Goal: Task Accomplishment & Management: Manage account settings

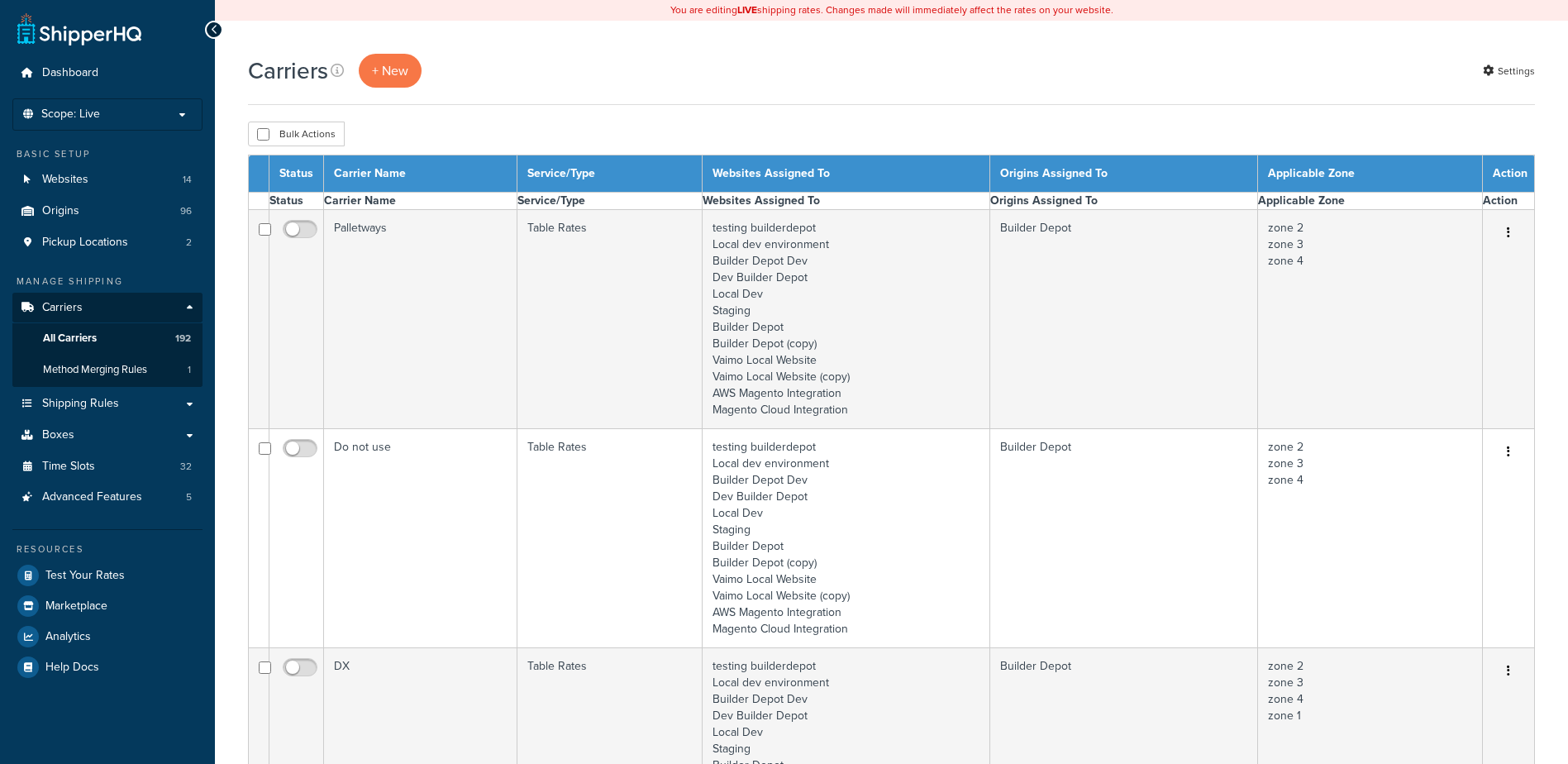
select select "15"
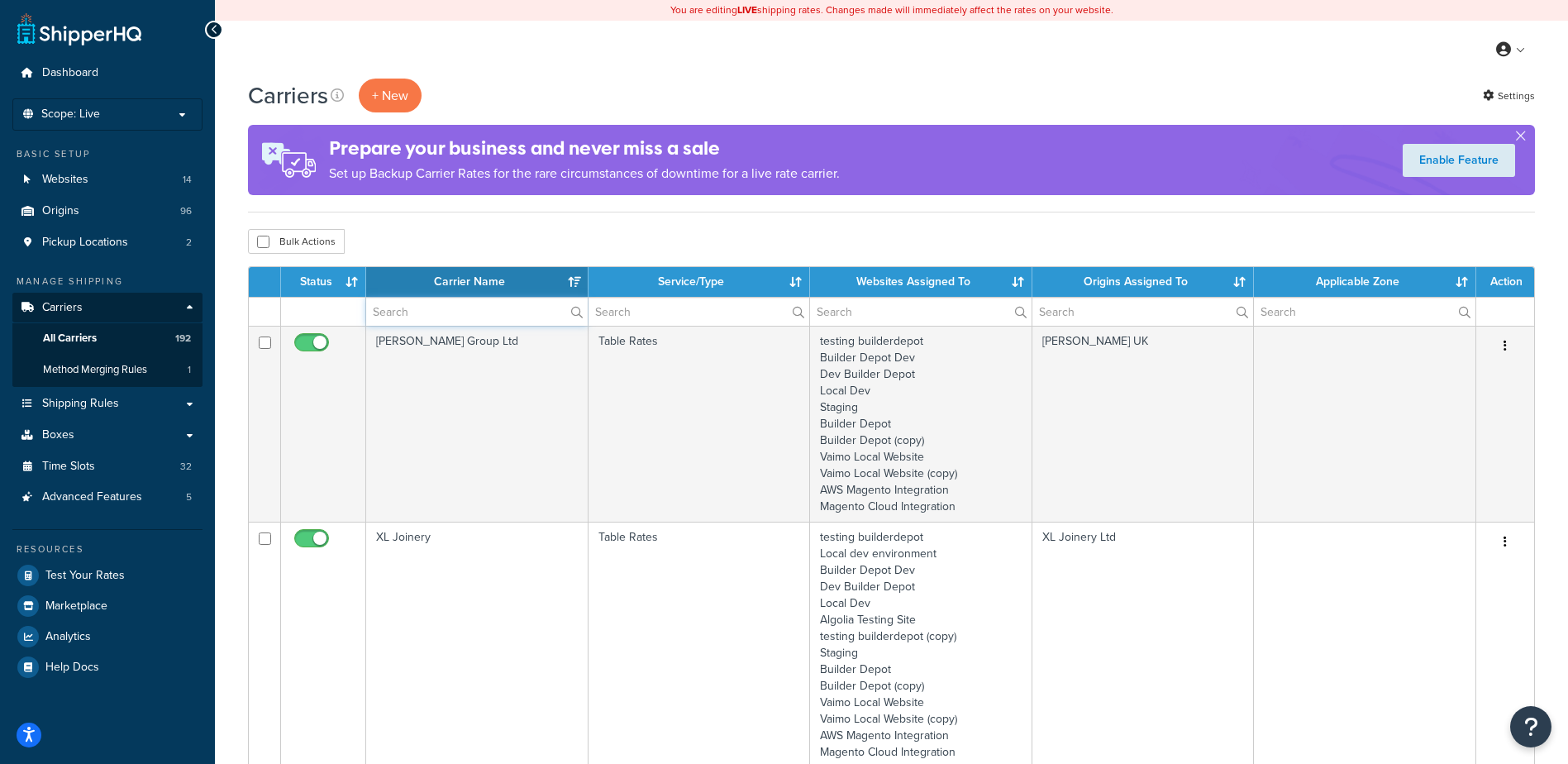
click at [410, 308] on input "text" at bounding box center [476, 312] width 222 height 28
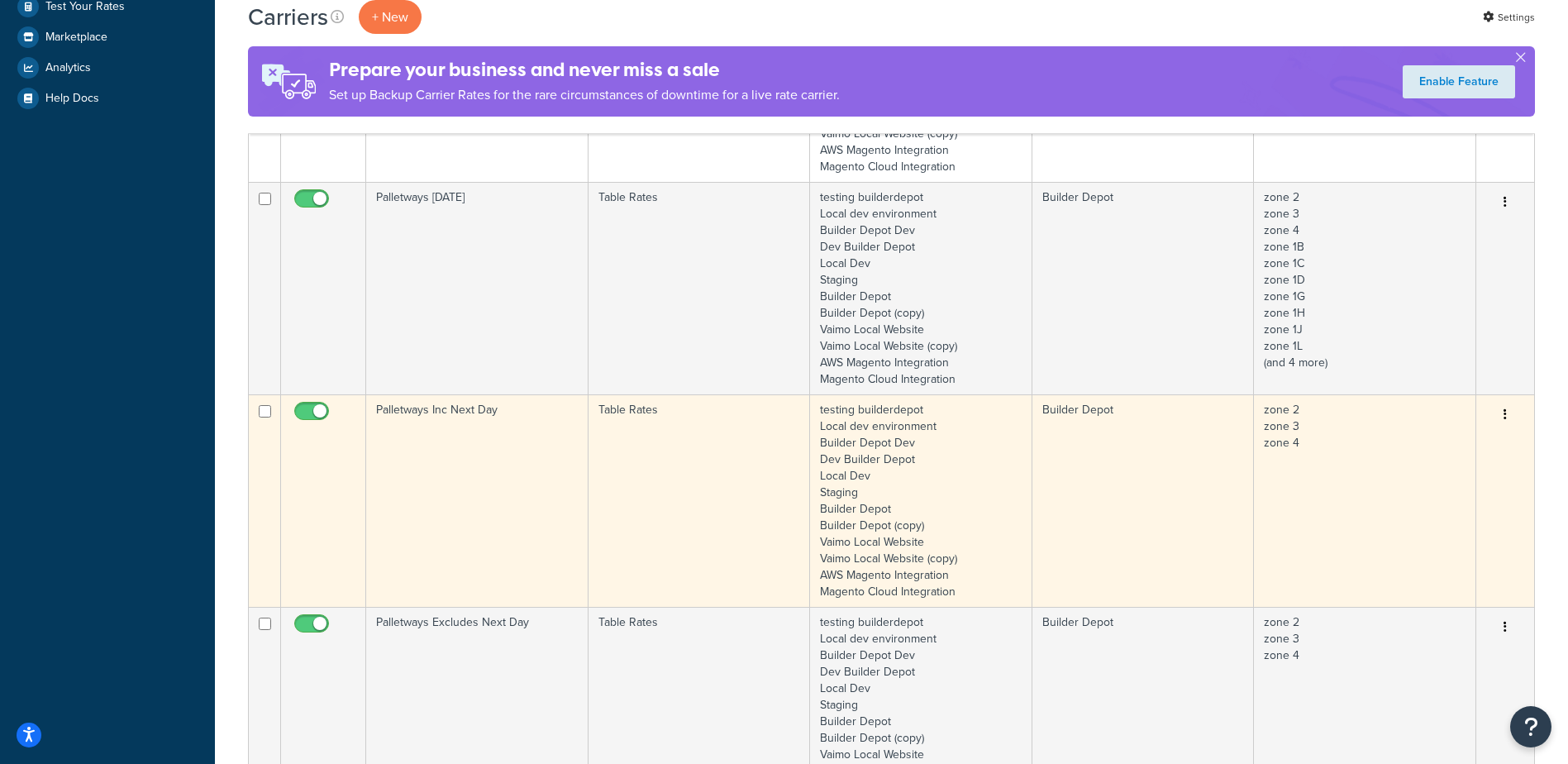
scroll to position [579, 0]
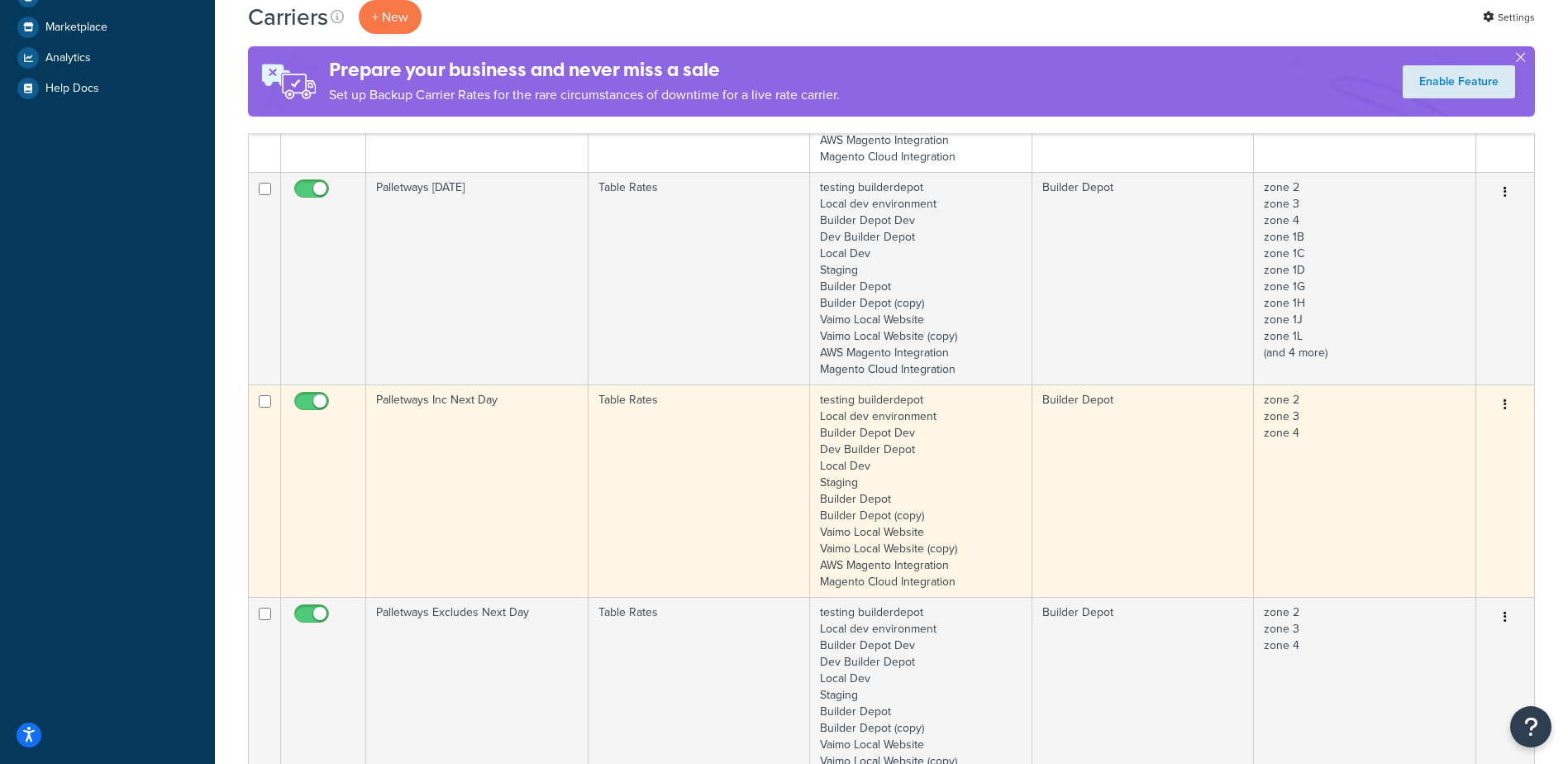
type input "palletways"
click at [489, 489] on td "Palletways Inc Next Day" at bounding box center [477, 491] width 223 height 213
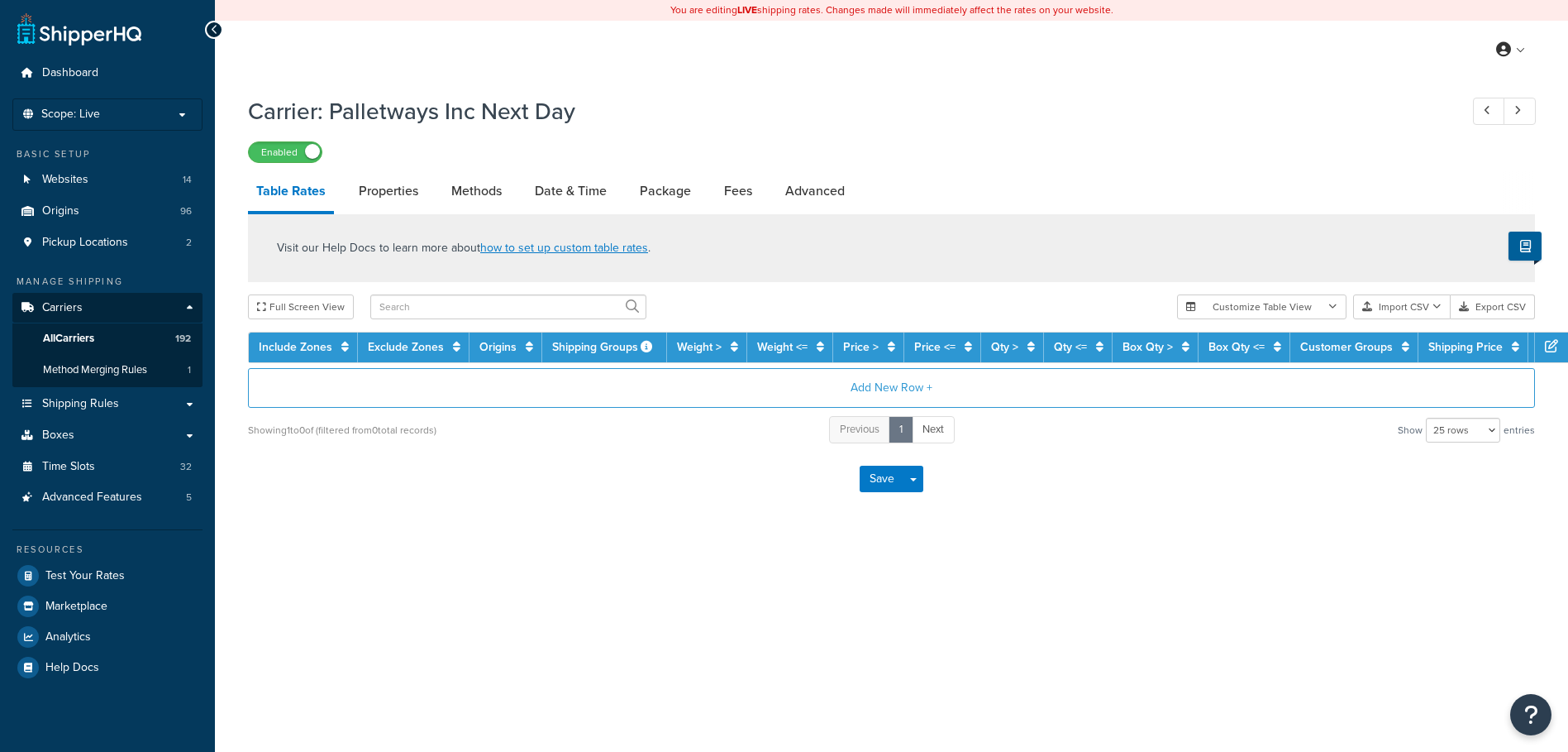
select select "25"
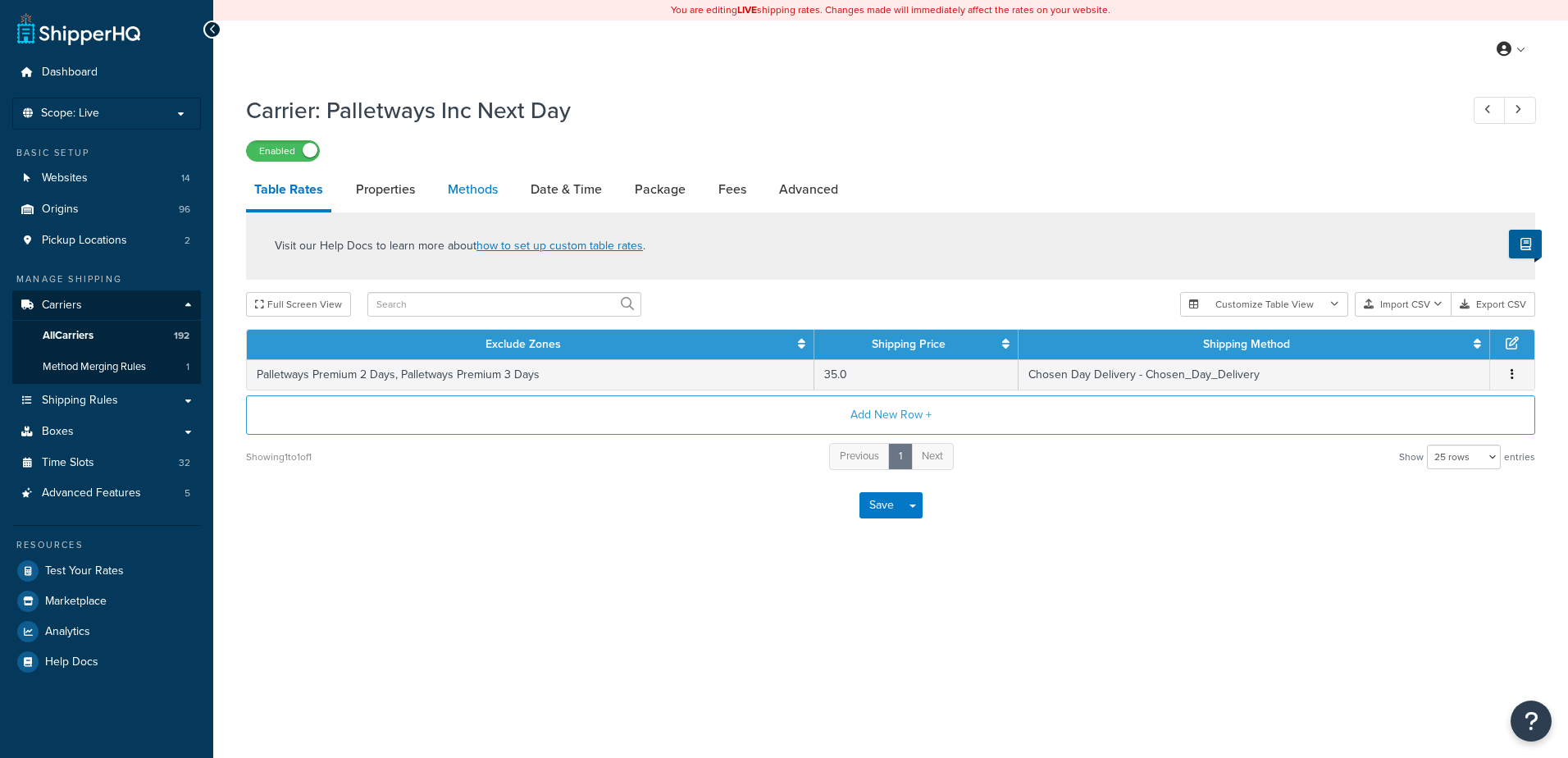
click at [473, 193] on link "Methods" at bounding box center [473, 189] width 66 height 40
select select "25"
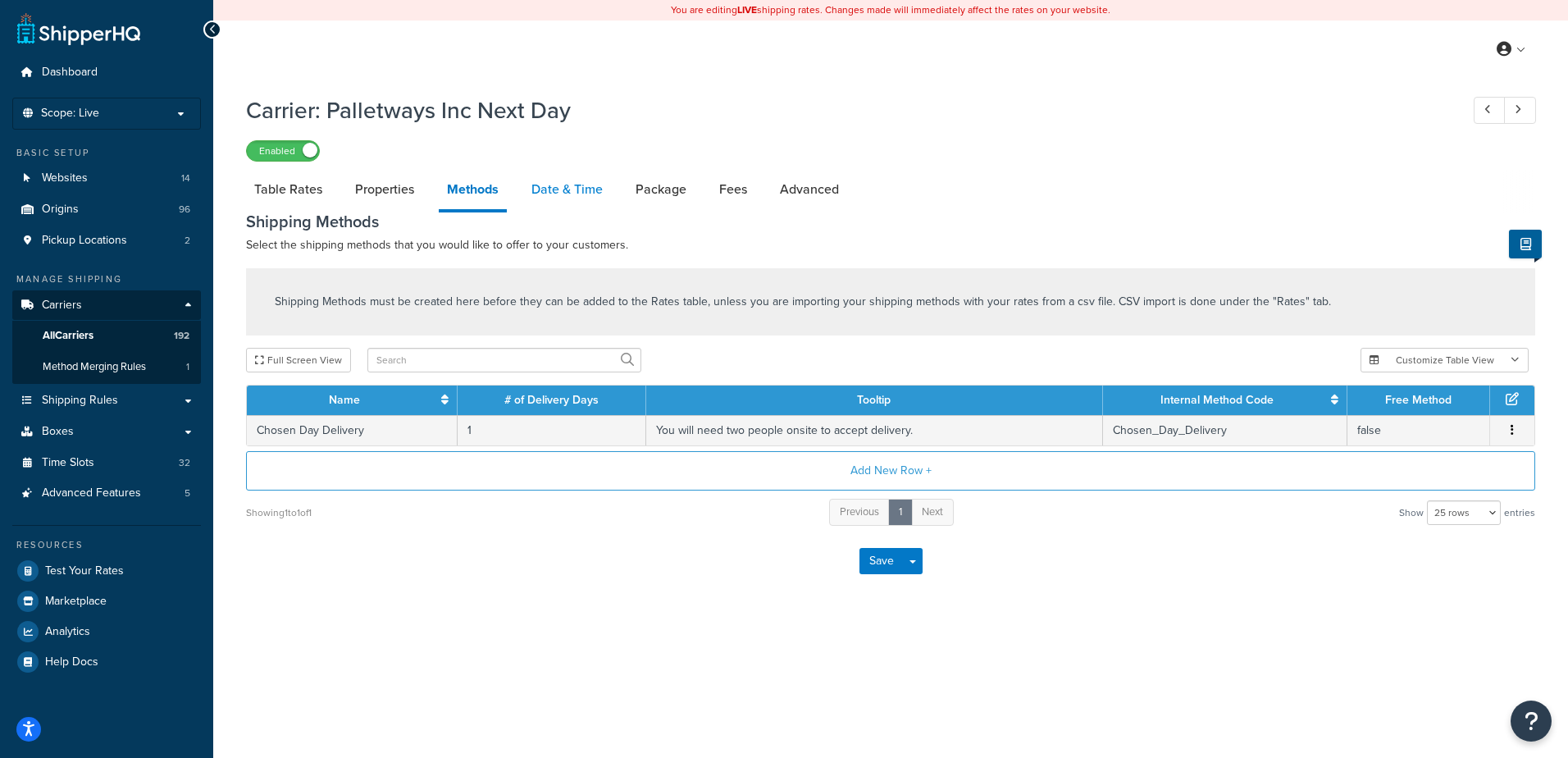
click at [565, 191] on link "Date & Time" at bounding box center [566, 189] width 87 height 40
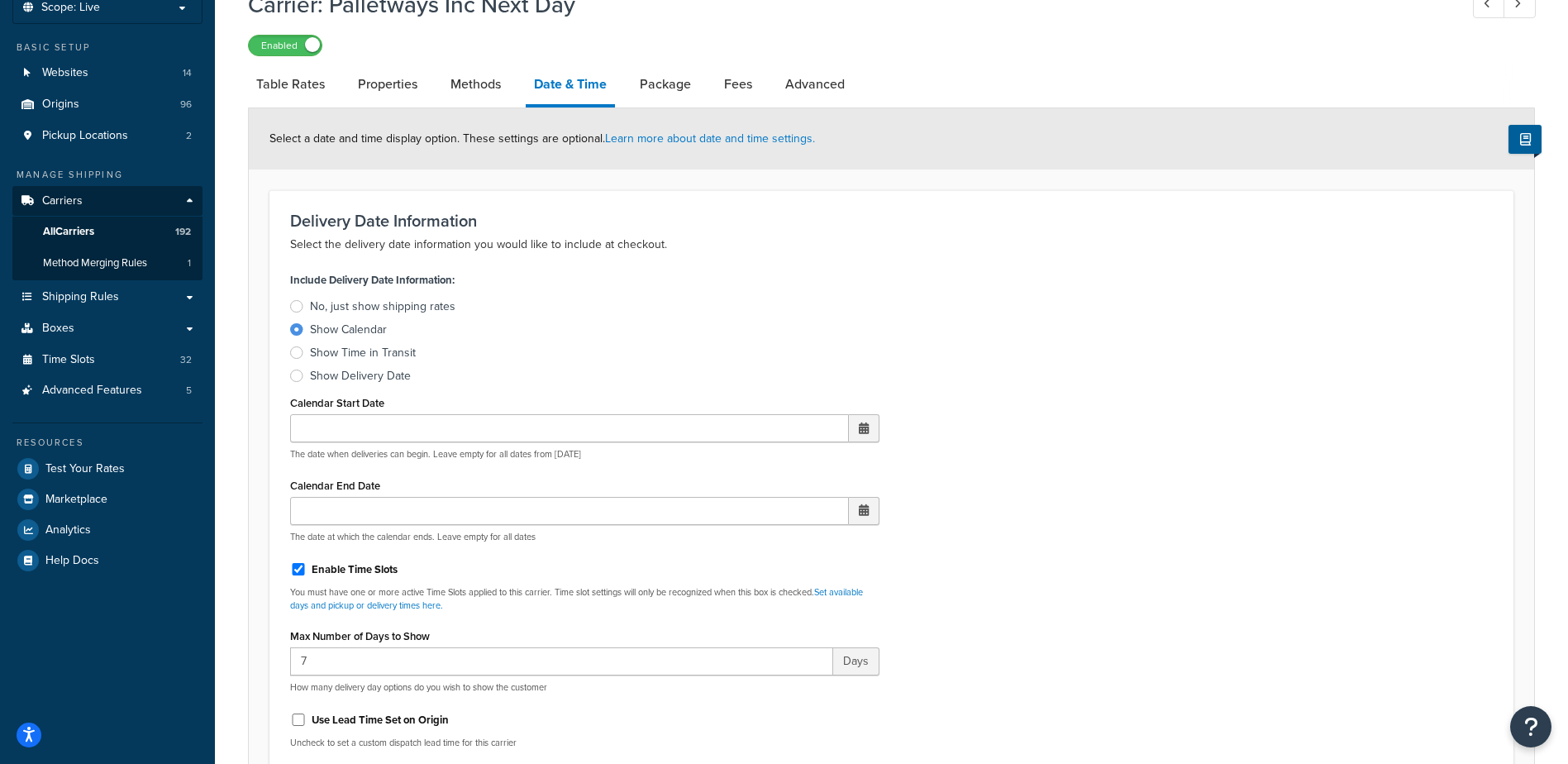
scroll to position [496, 0]
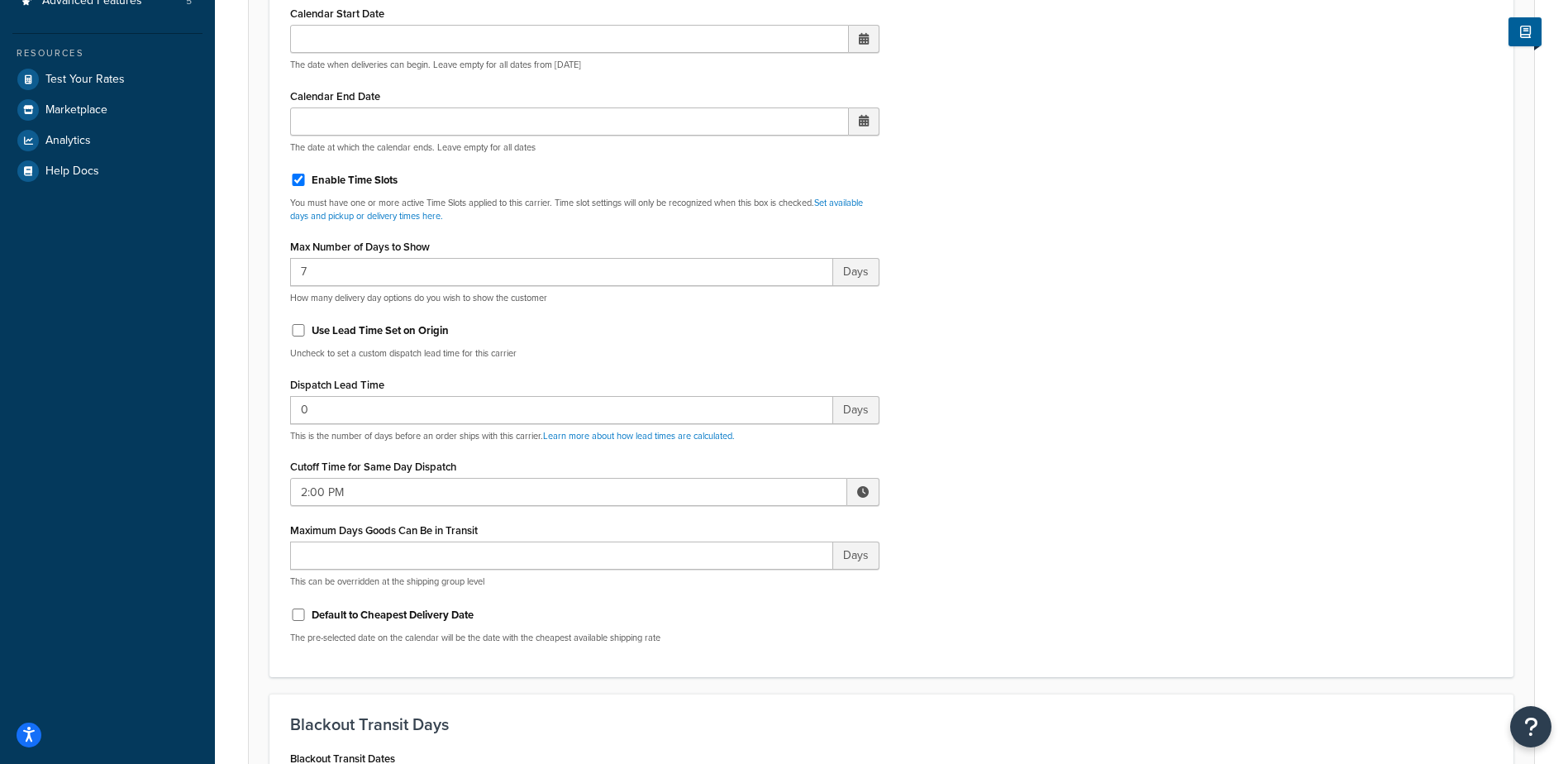
click at [860, 484] on span at bounding box center [863, 492] width 32 height 28
click at [746, 578] on span "▼" at bounding box center [741, 577] width 33 height 33
click at [743, 575] on span "▼" at bounding box center [741, 577] width 33 height 33
click at [743, 574] on span "▼" at bounding box center [741, 577] width 33 height 33
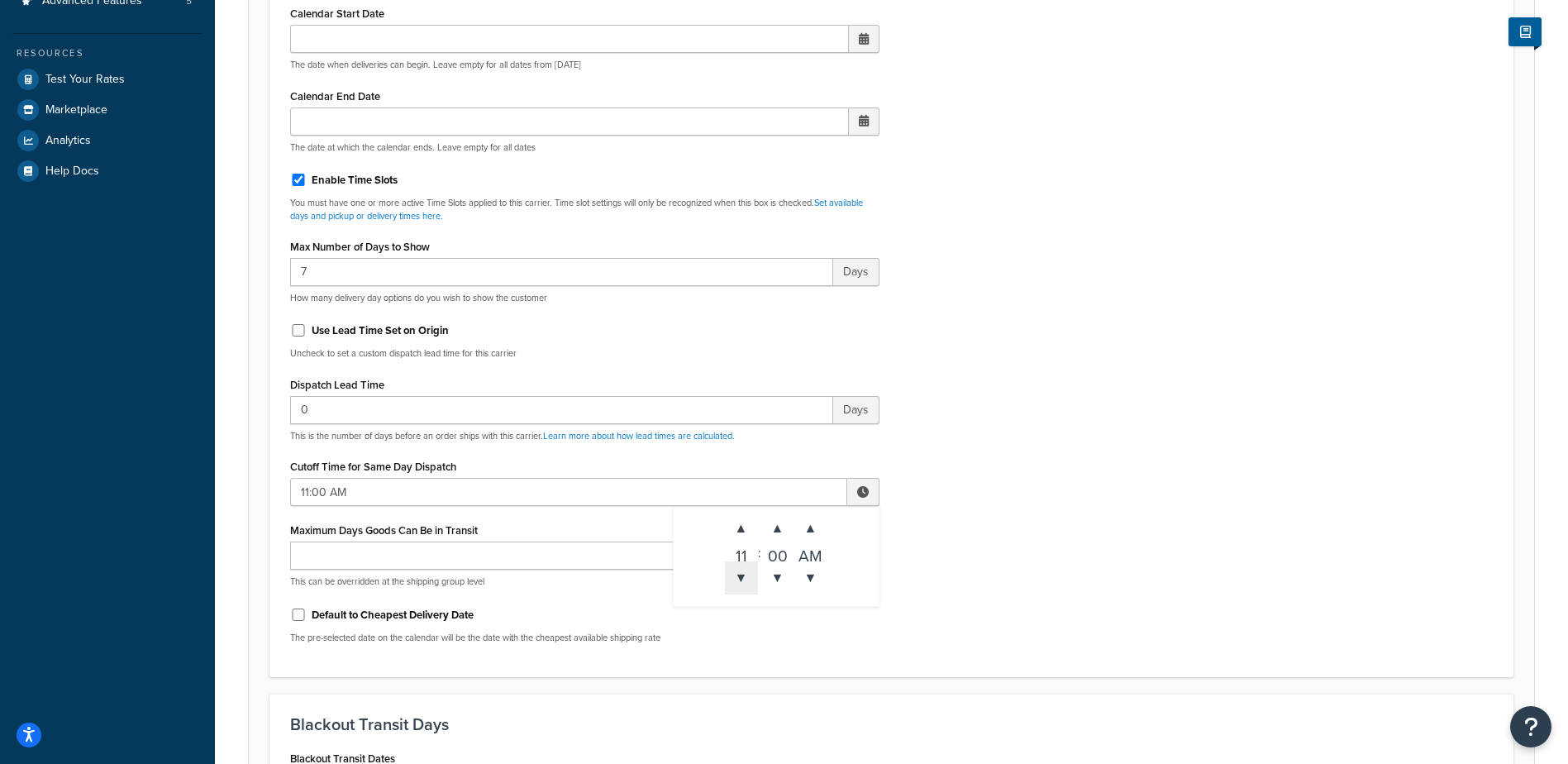
type input "10:00 AM"
click at [1011, 537] on div "Include Delivery Date Information: No, just show shipping rates Show Calendar S…" at bounding box center [891, 267] width 1227 height 777
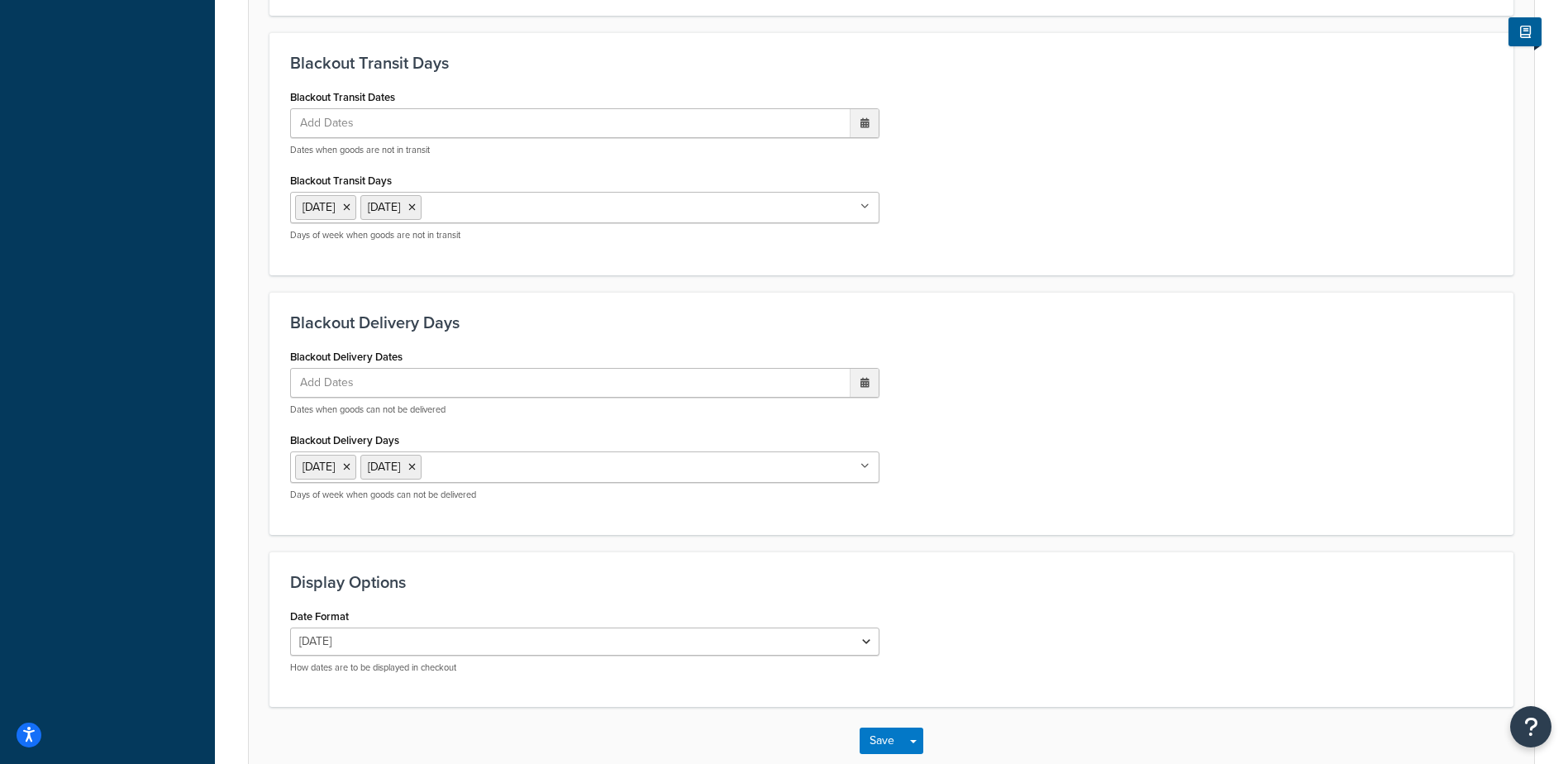
scroll to position [1251, 0]
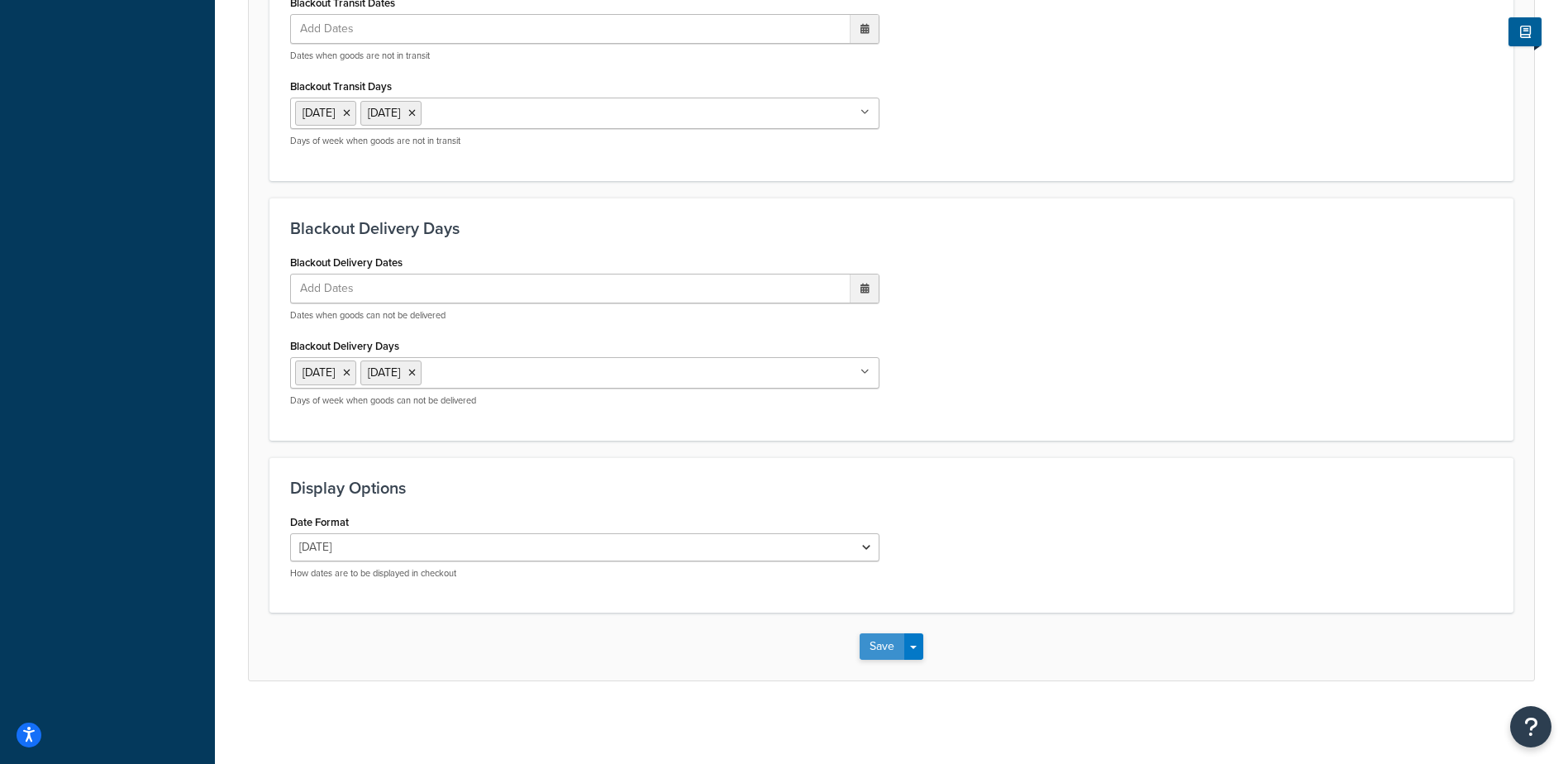
click at [876, 648] on button "Save" at bounding box center [881, 646] width 45 height 27
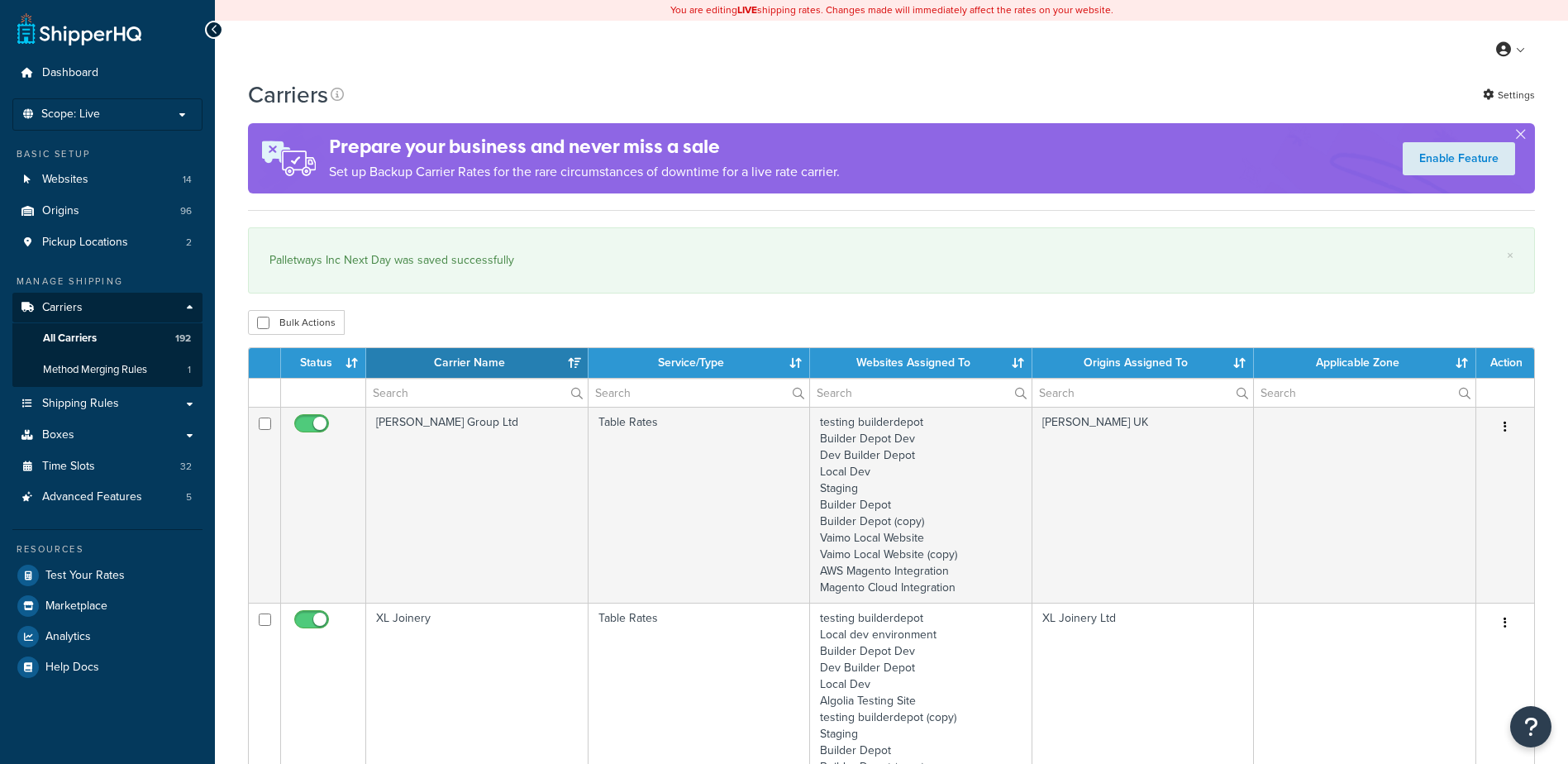
select select "15"
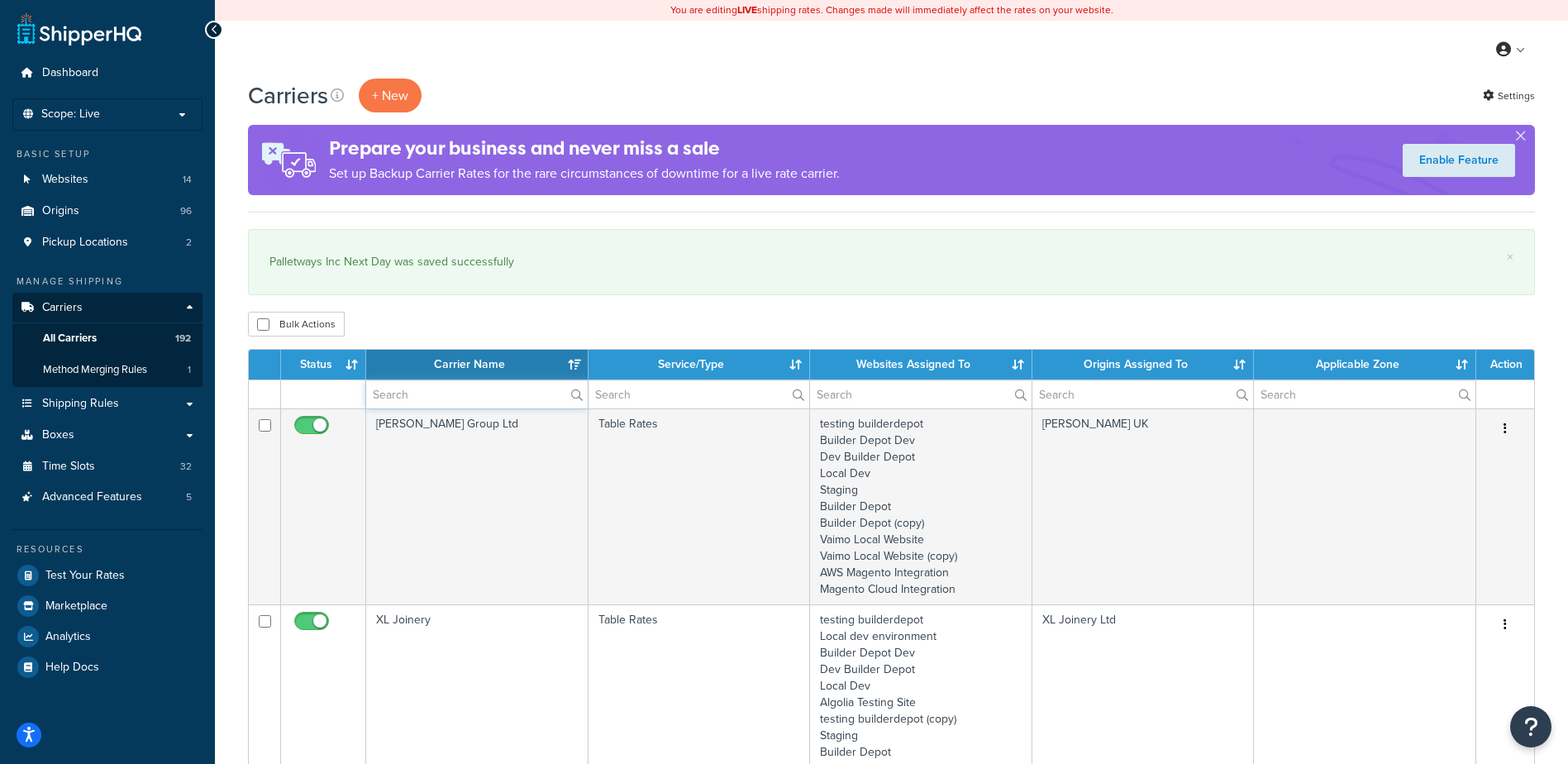
click at [440, 388] on input "text" at bounding box center [476, 394] width 222 height 28
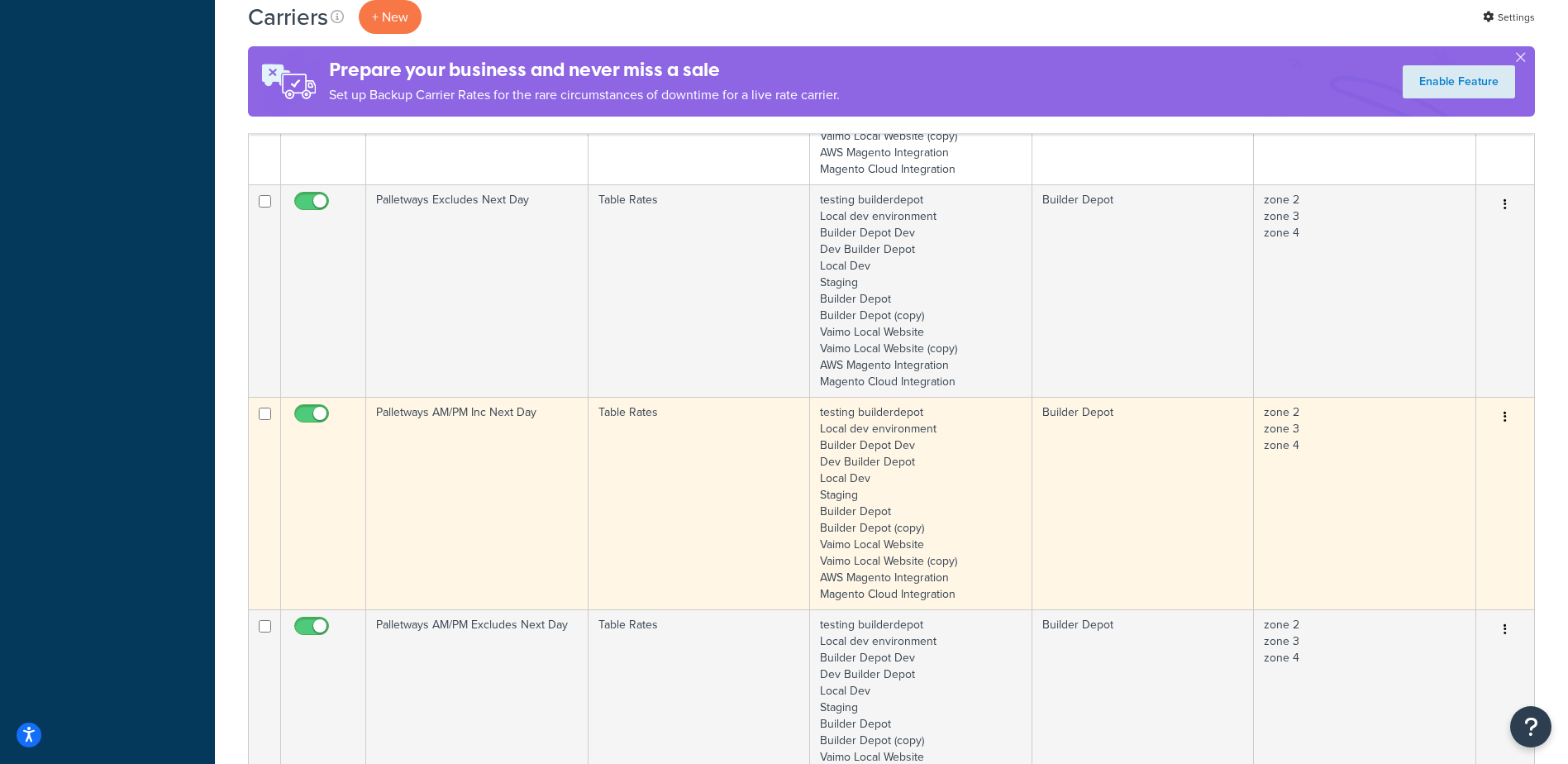
scroll to position [1075, 0]
type input "palletways"
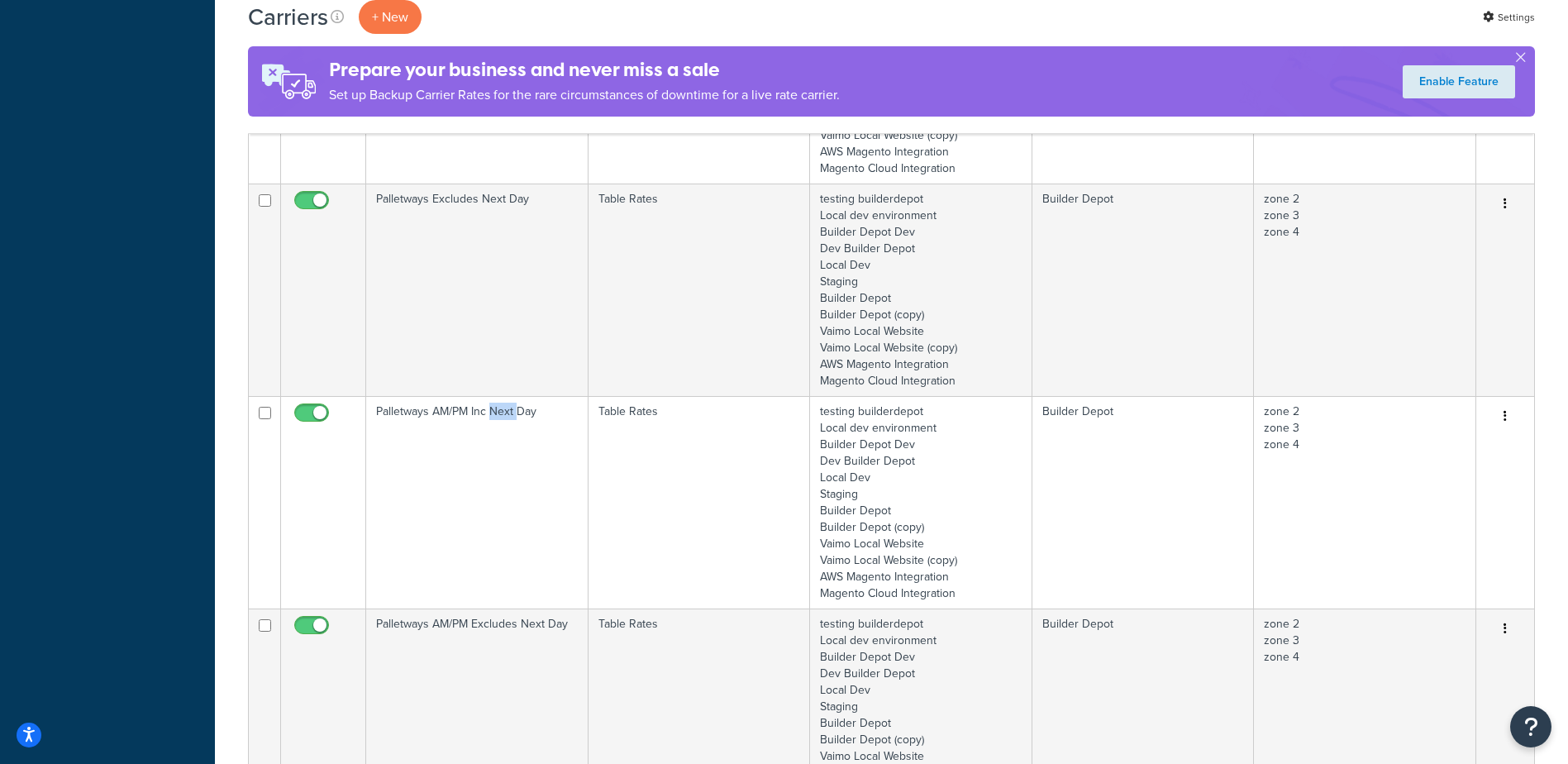
click at [490, 472] on td "Palletways AM/PM Inc Next Day" at bounding box center [477, 502] width 223 height 213
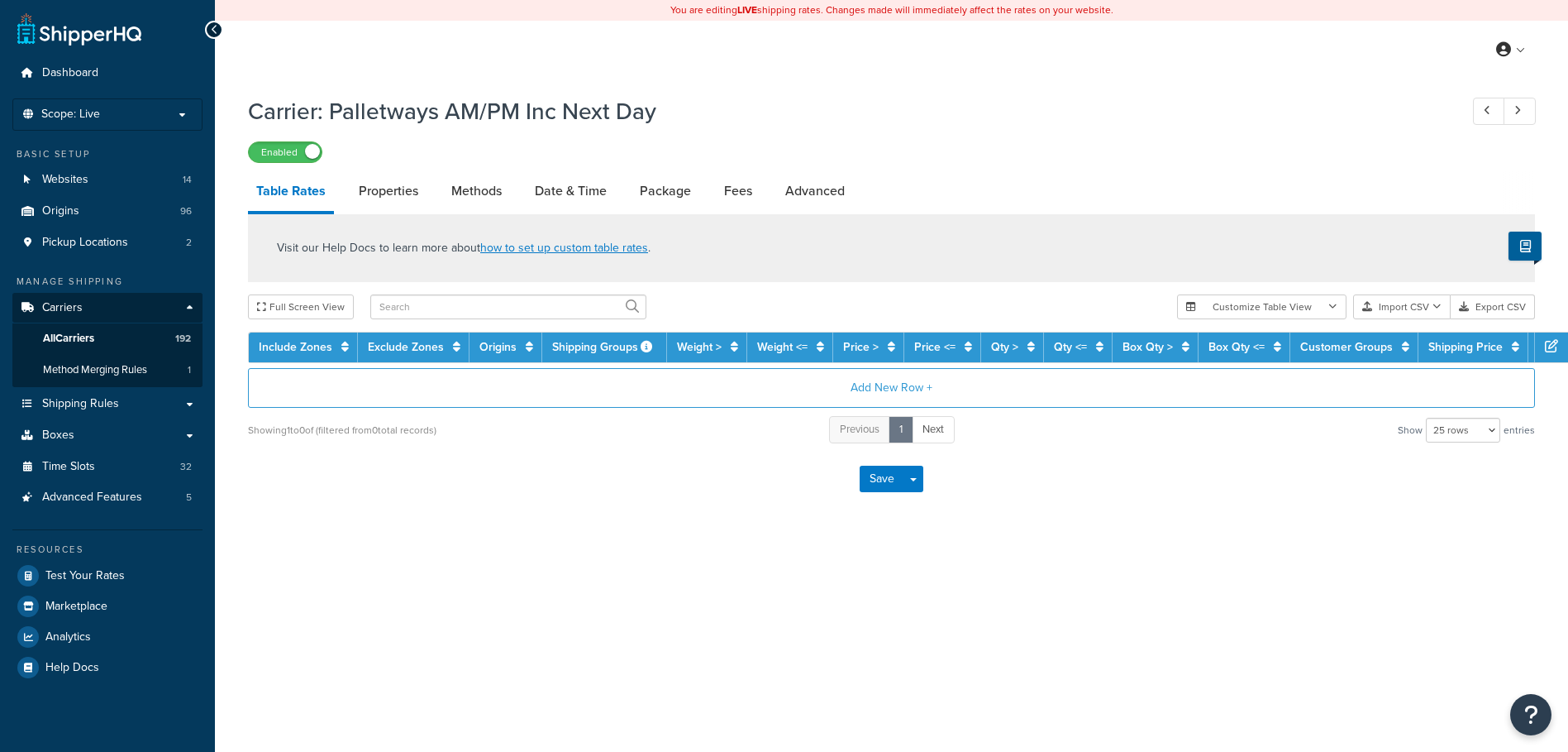
select select "25"
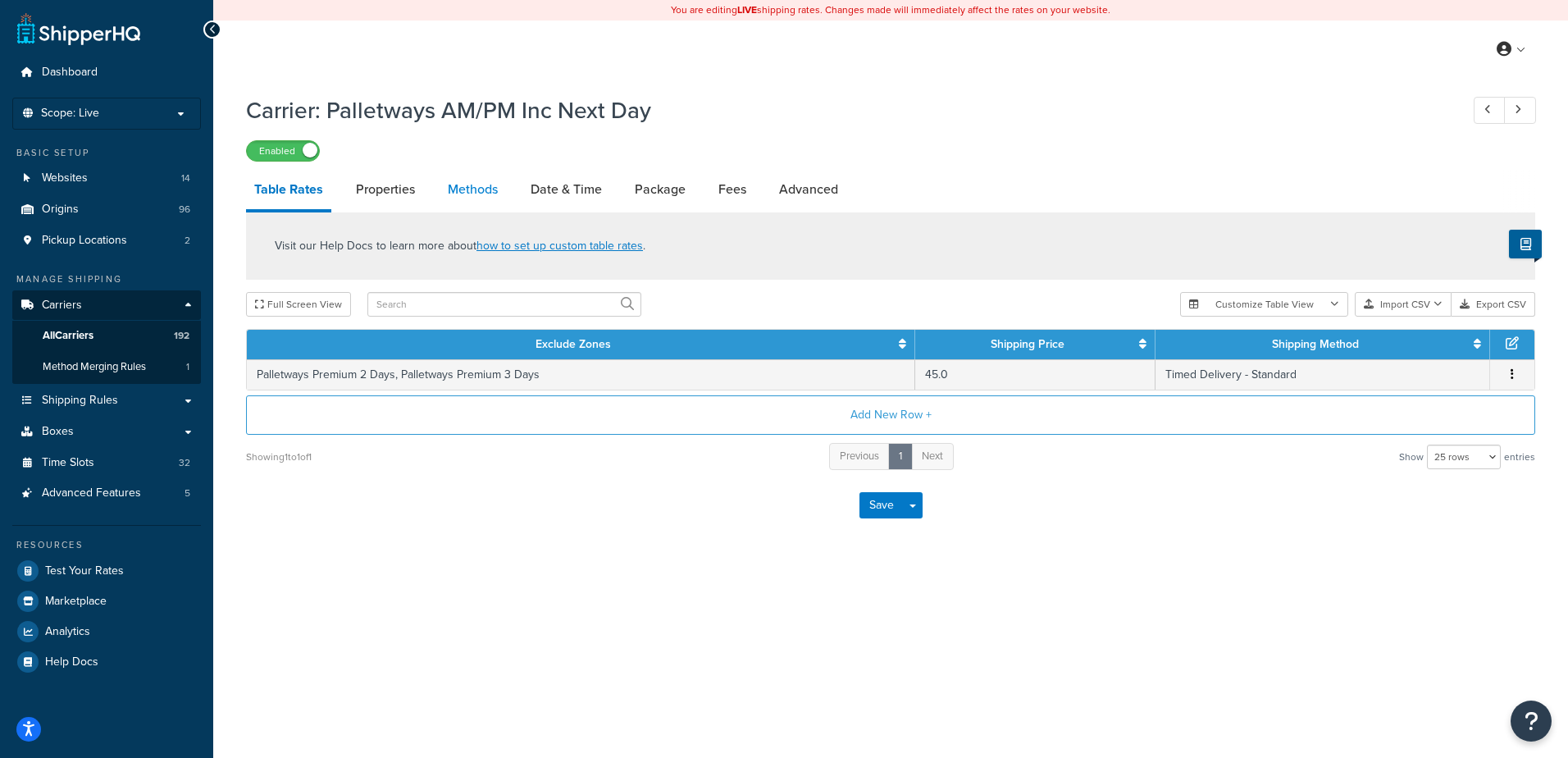
click at [473, 186] on link "Methods" at bounding box center [473, 189] width 66 height 40
select select "25"
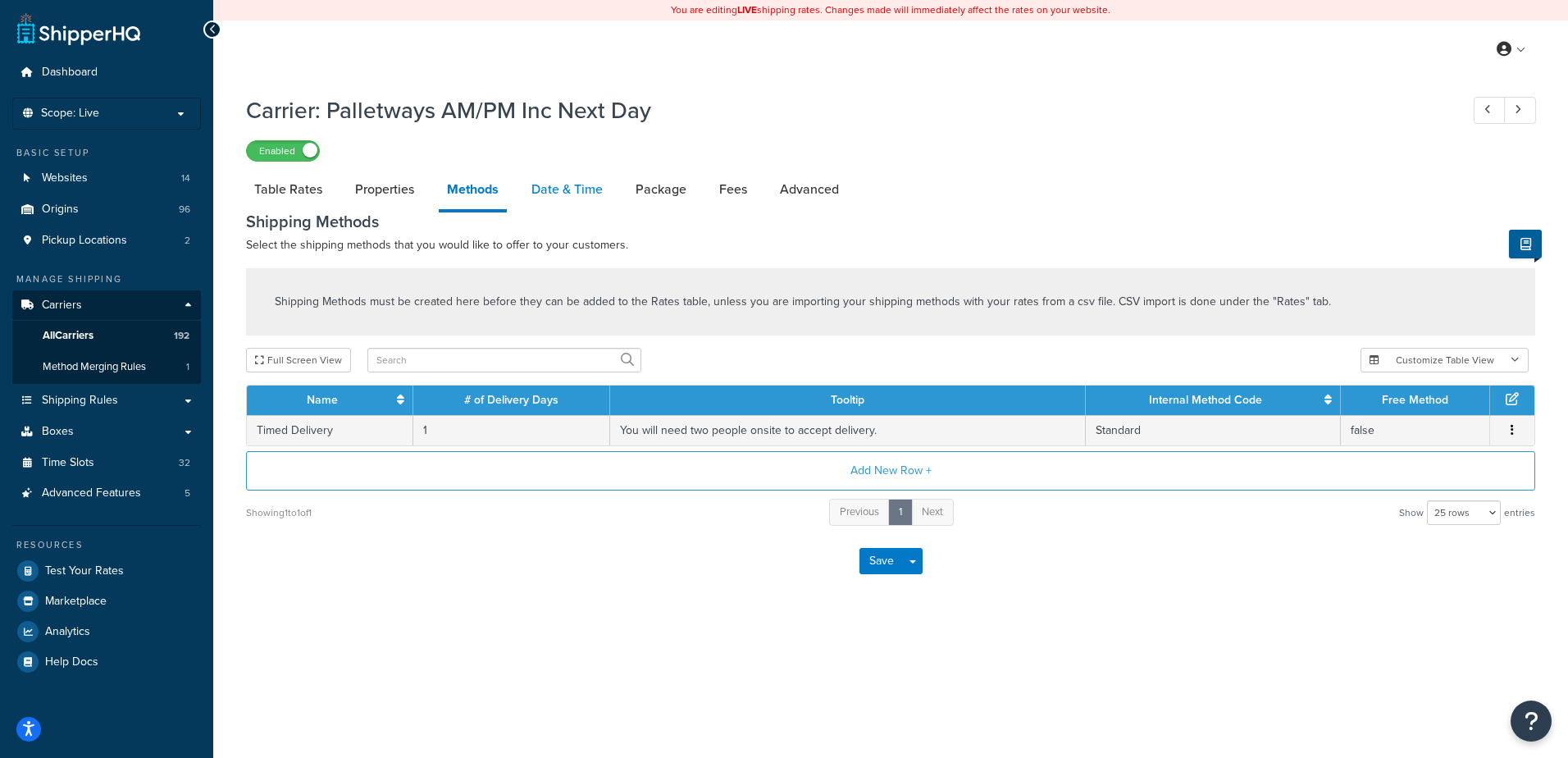
click at [568, 190] on link "Date & Time" at bounding box center [566, 189] width 87 height 40
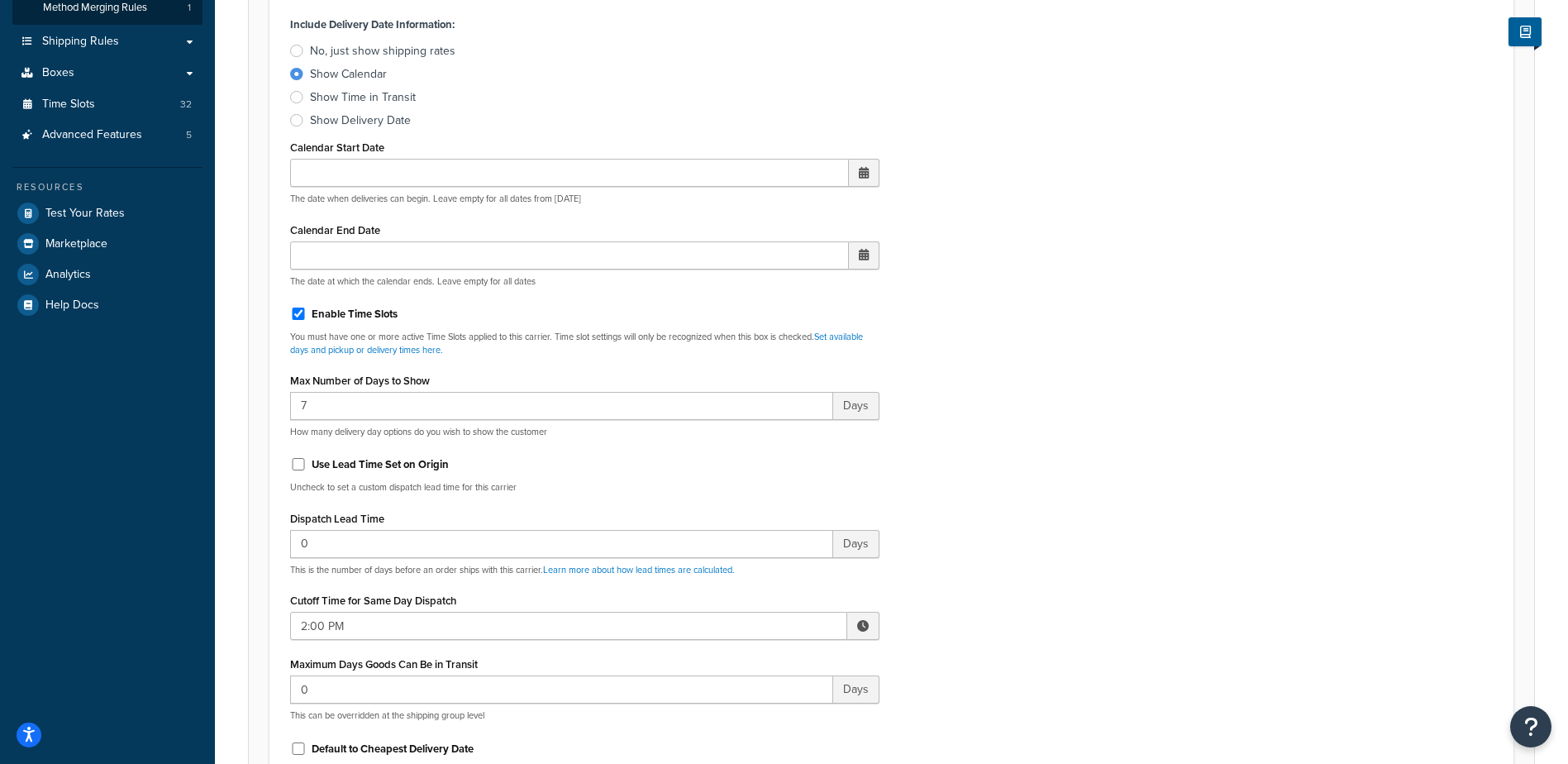
scroll to position [413, 0]
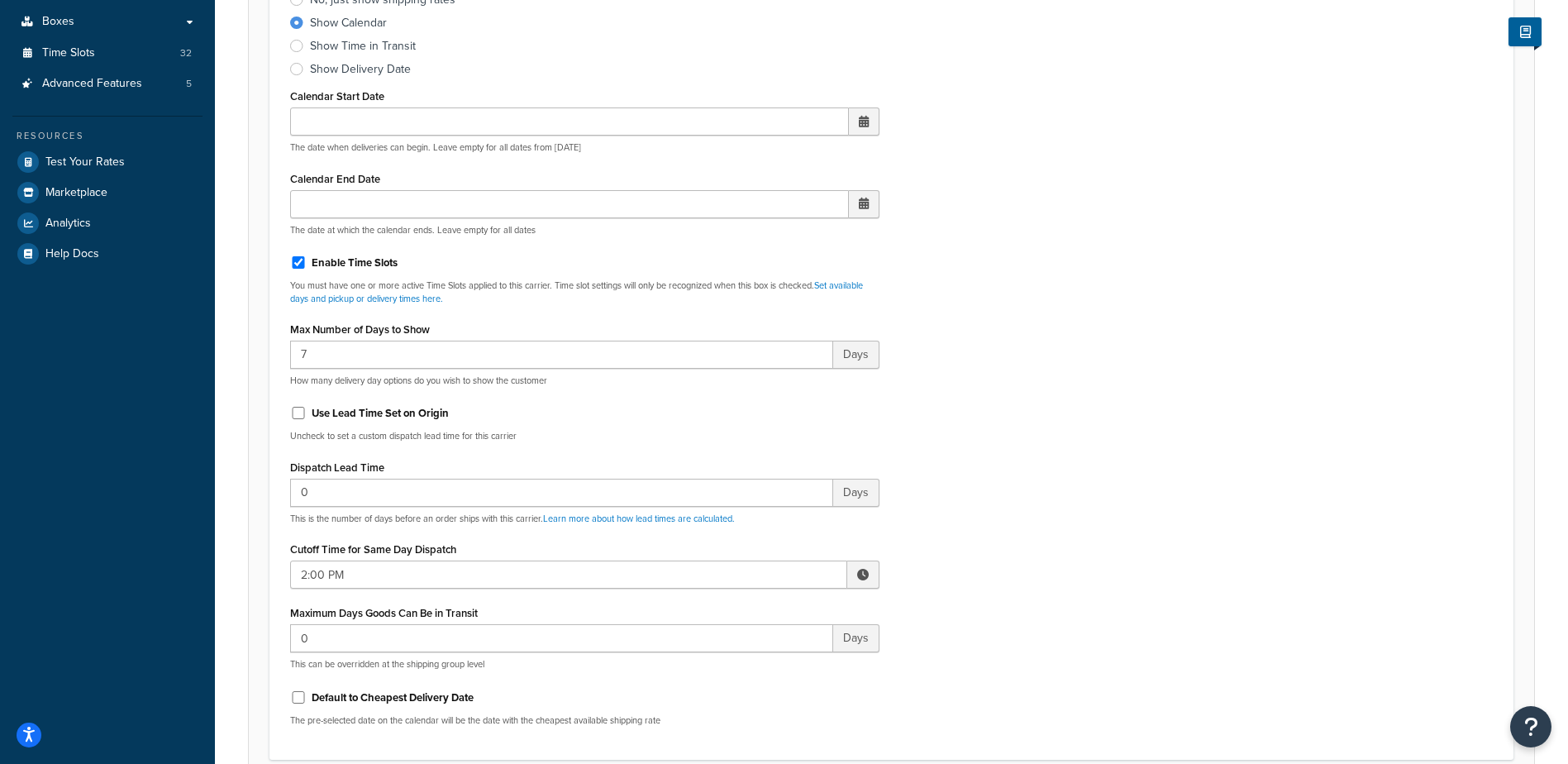
click at [866, 582] on span at bounding box center [863, 574] width 32 height 28
click at [740, 657] on span "▼" at bounding box center [741, 660] width 33 height 33
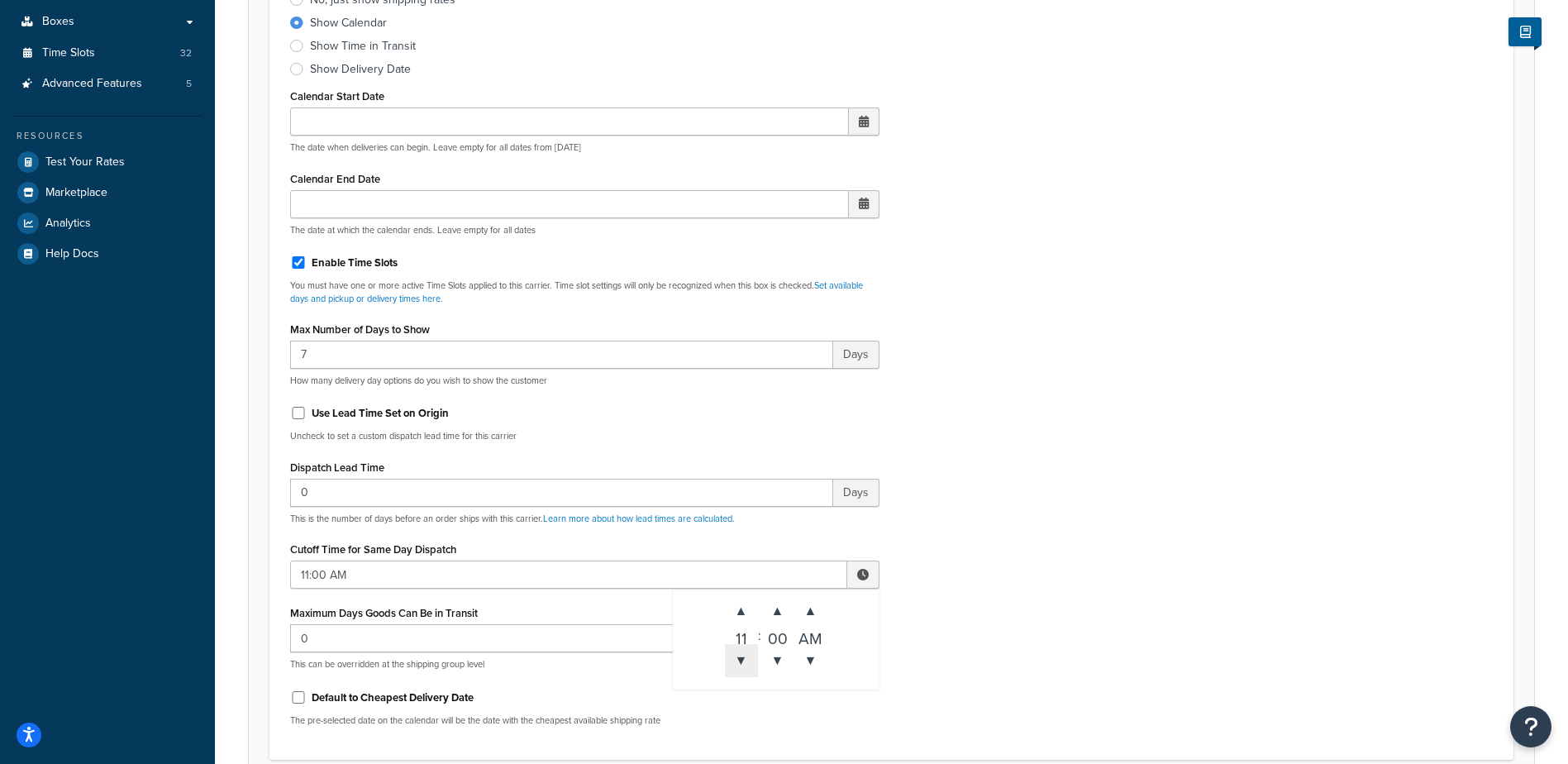
type input "10:00 AM"
click at [1016, 582] on div "Include Delivery Date Information: No, just show shipping rates Show Calendar S…" at bounding box center [891, 349] width 1227 height 777
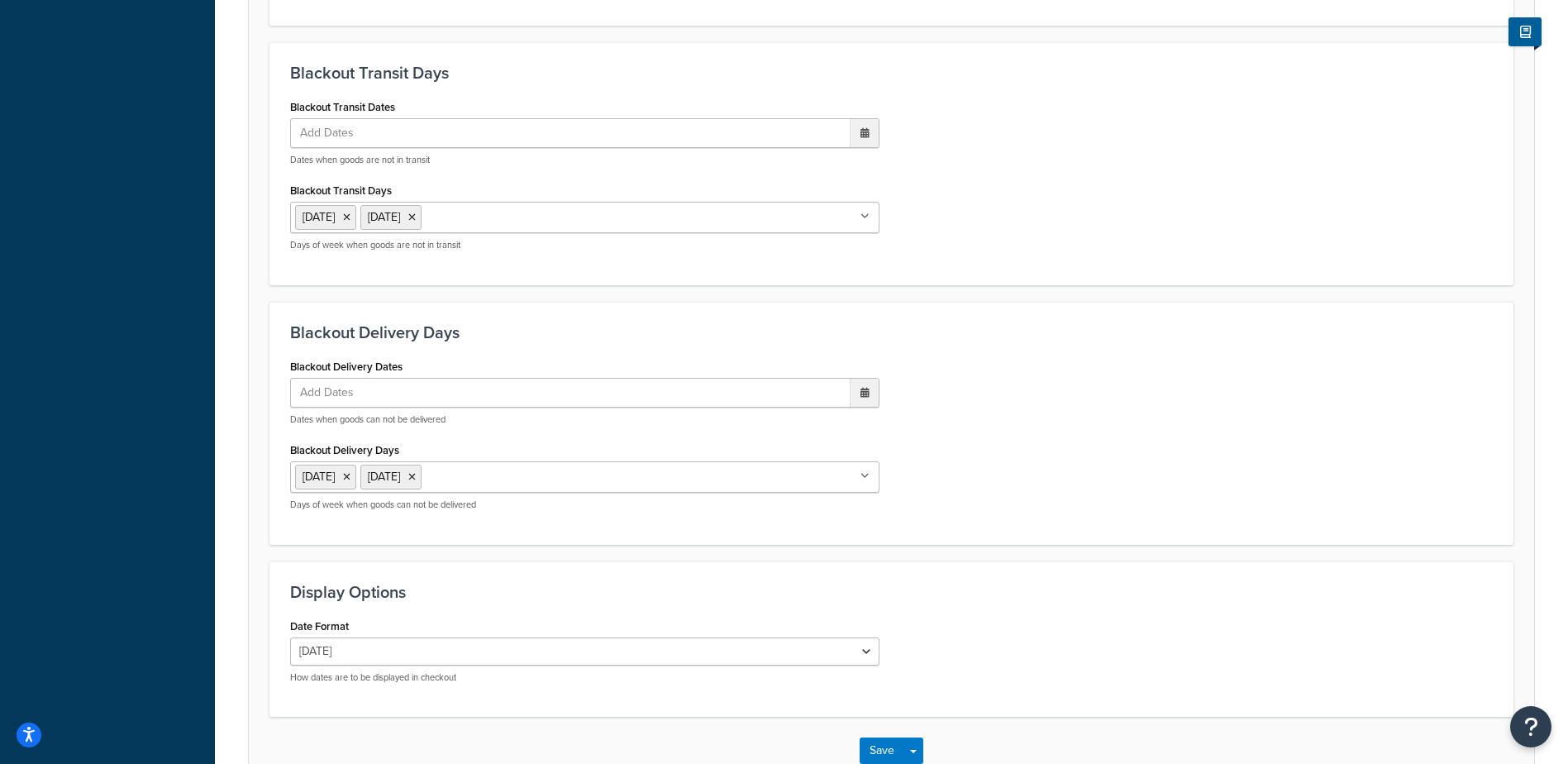
scroll to position [1251, 0]
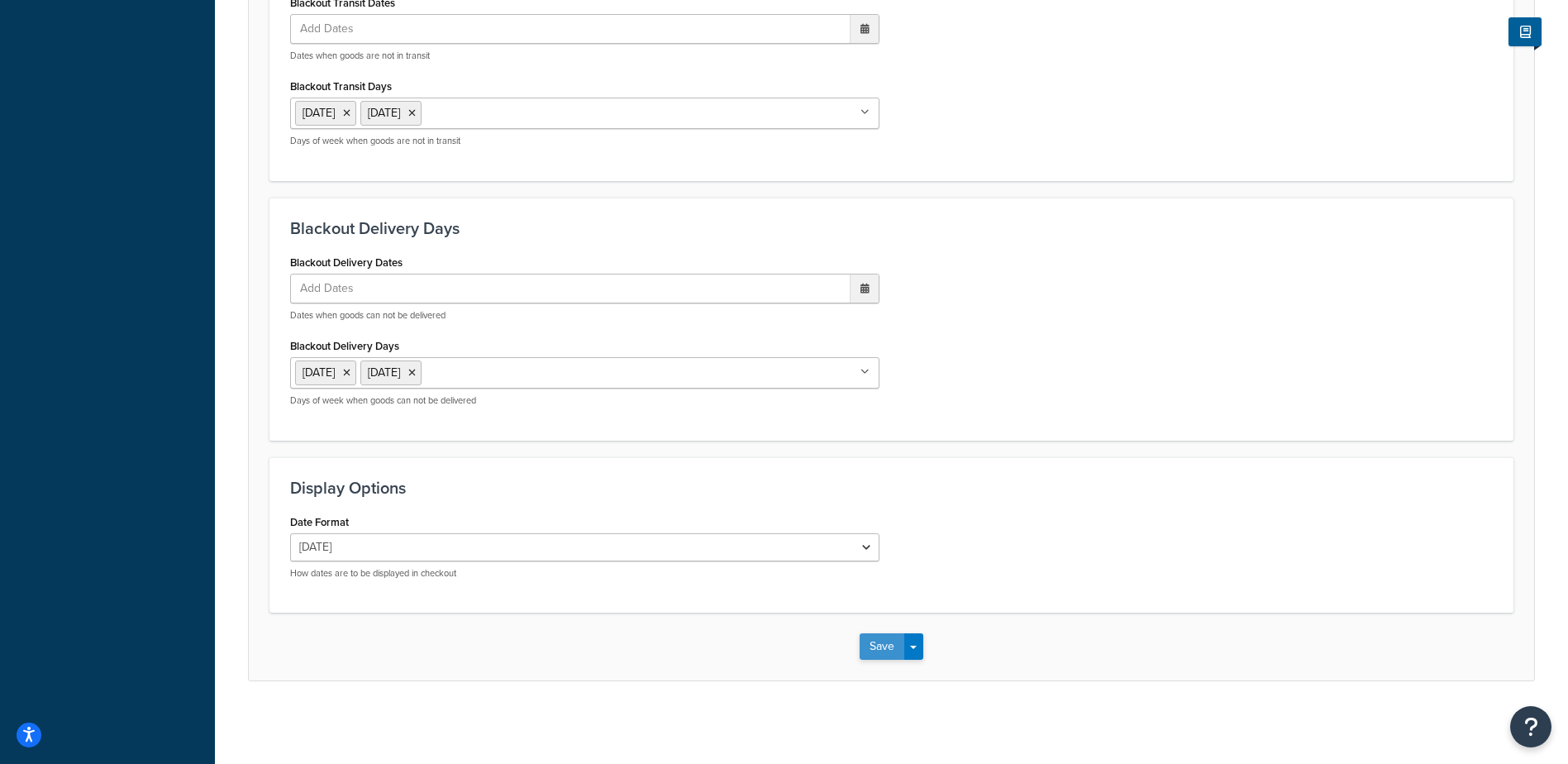
click at [874, 644] on button "Save" at bounding box center [881, 646] width 45 height 27
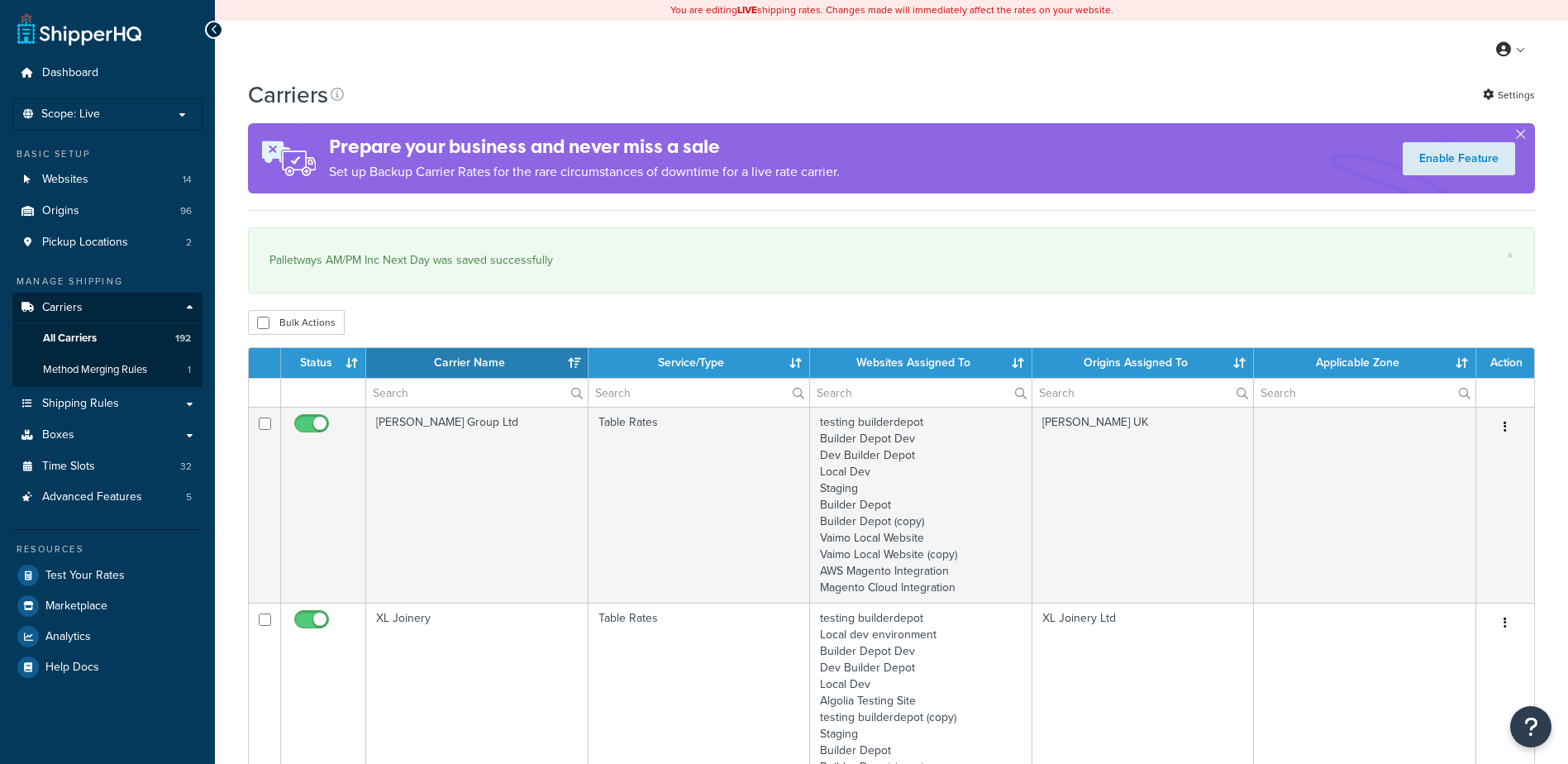
select select "15"
